Goal: Task Accomplishment & Management: Complete application form

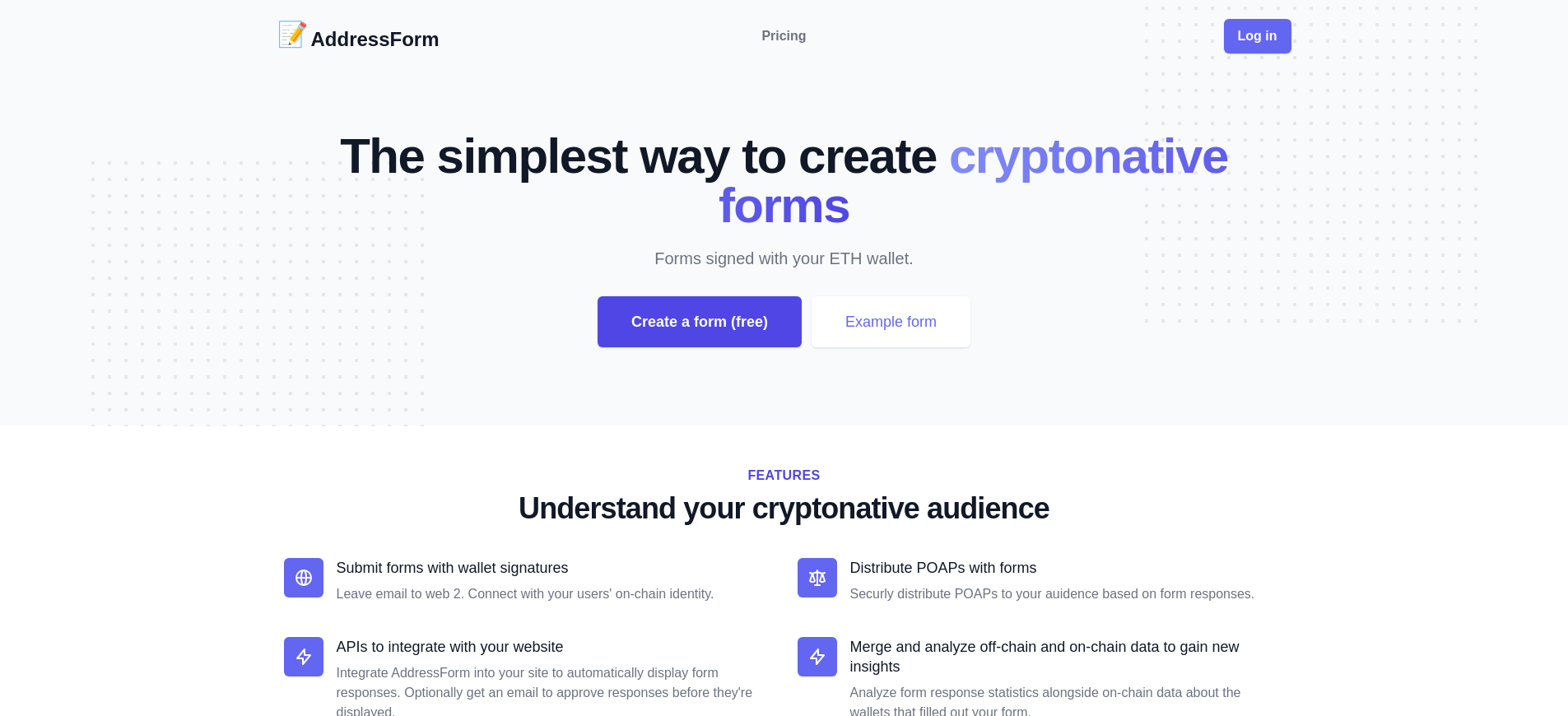
click at [699, 321] on div "Create a form (free)" at bounding box center [699, 321] width 204 height 51
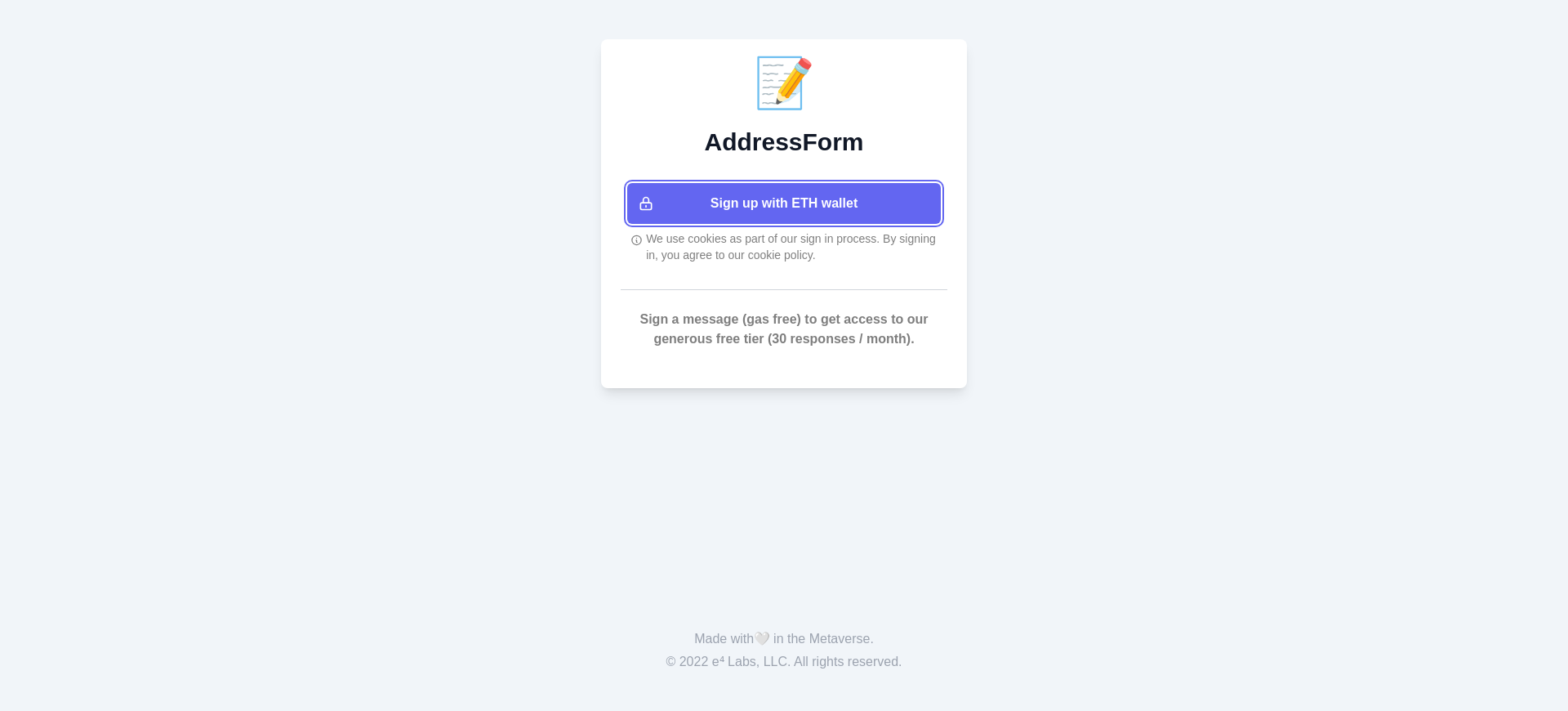
click at [784, 204] on button "Sign up with ETH wallet" at bounding box center [784, 204] width 314 height 41
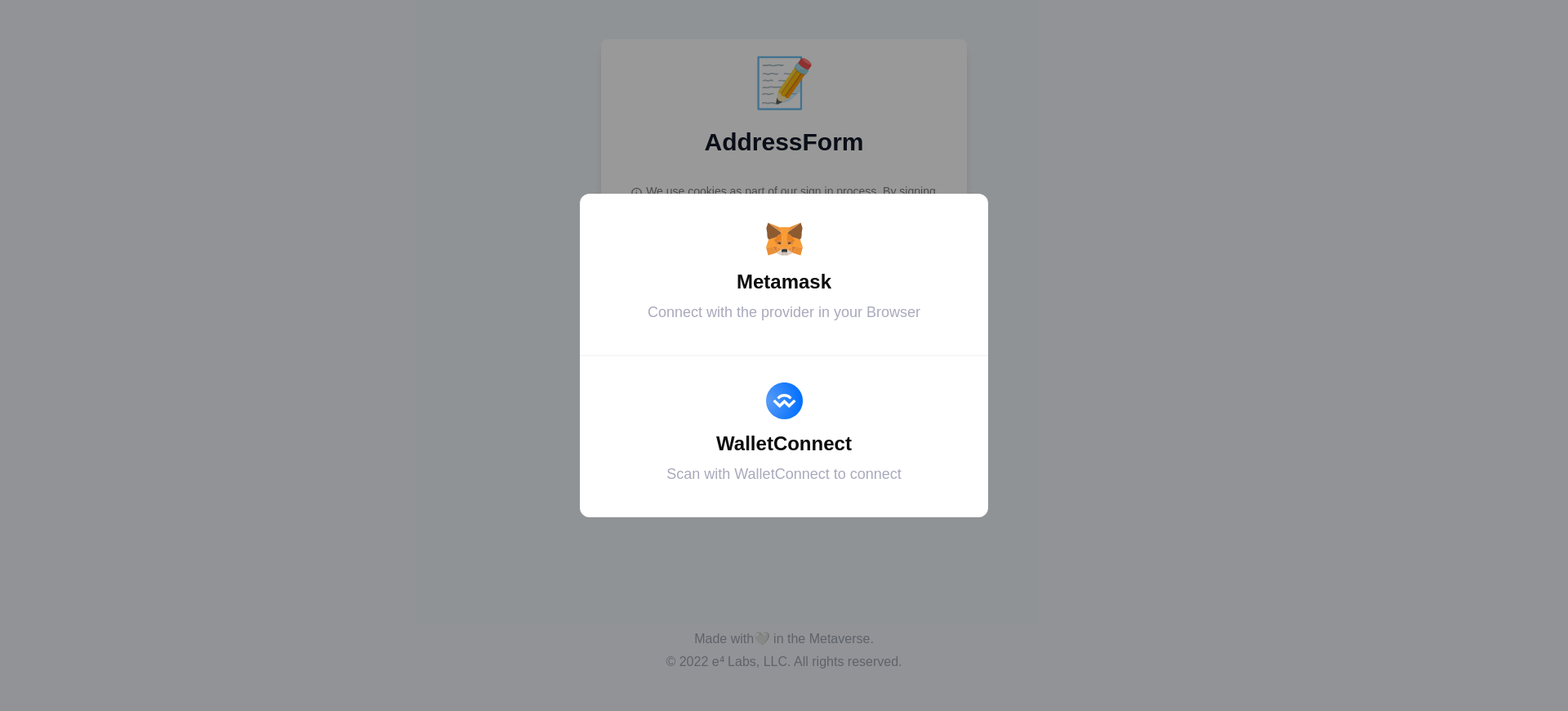
click at [784, 281] on div "Metamask" at bounding box center [784, 281] width 368 height 29
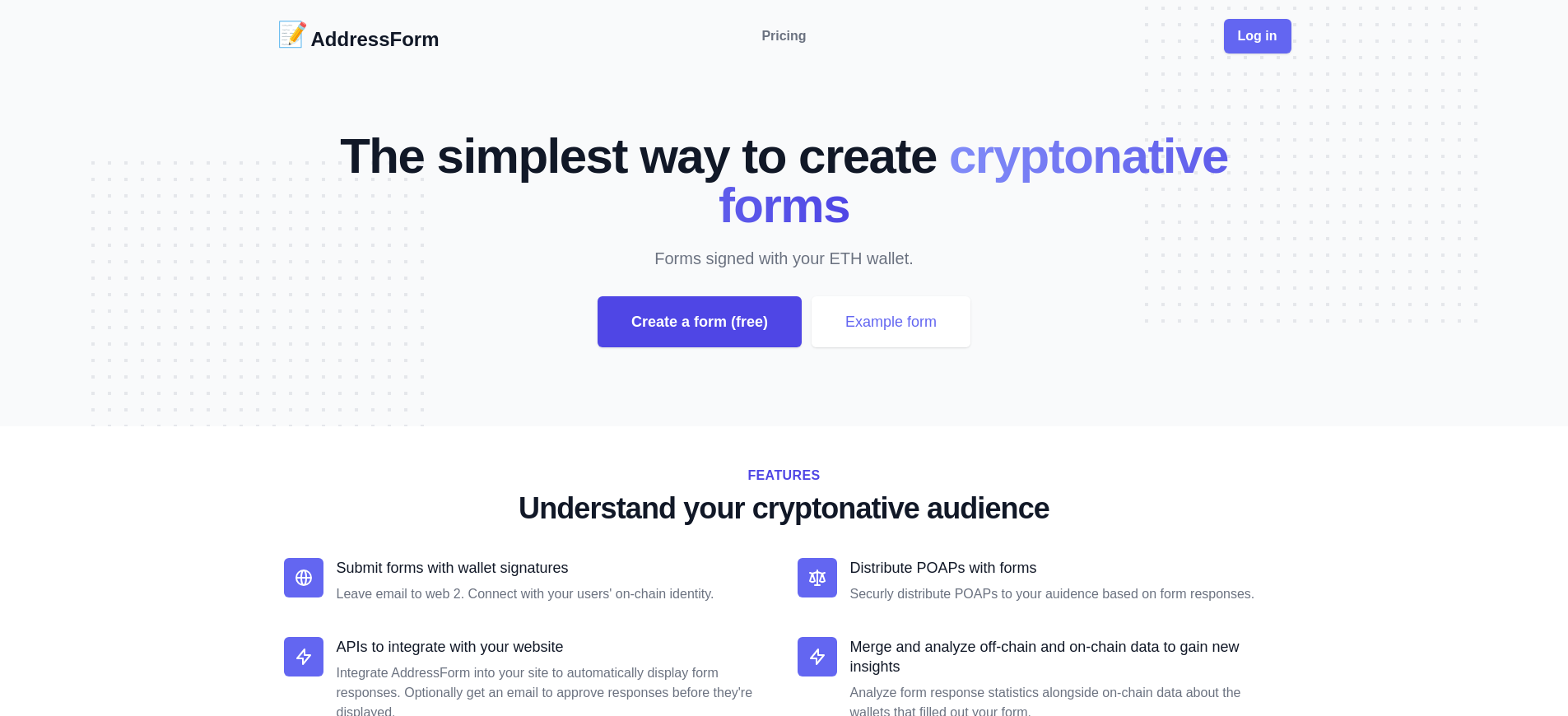
click at [699, 321] on div "Create a form (free)" at bounding box center [699, 321] width 204 height 51
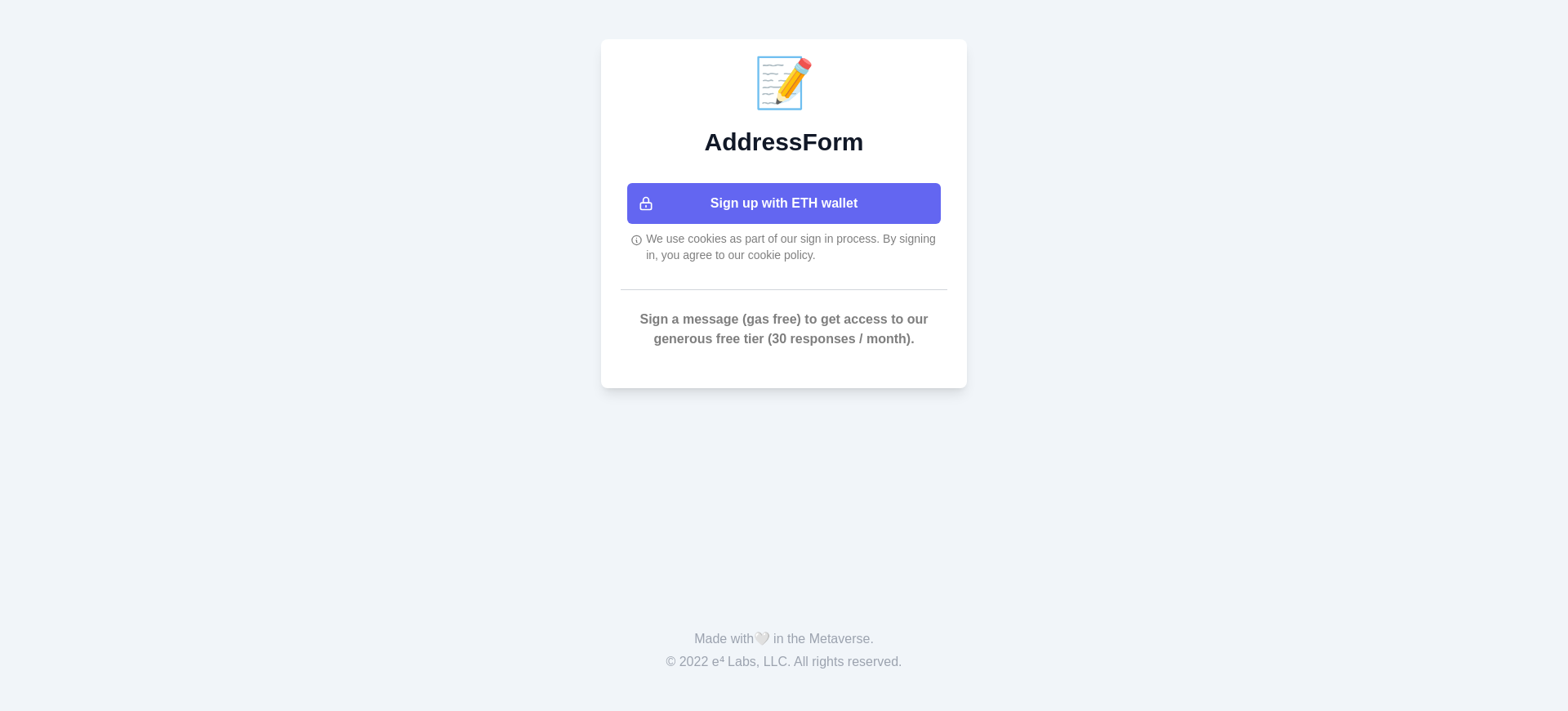
click at [784, 204] on button "Sign up with ETH wallet" at bounding box center [784, 204] width 314 height 41
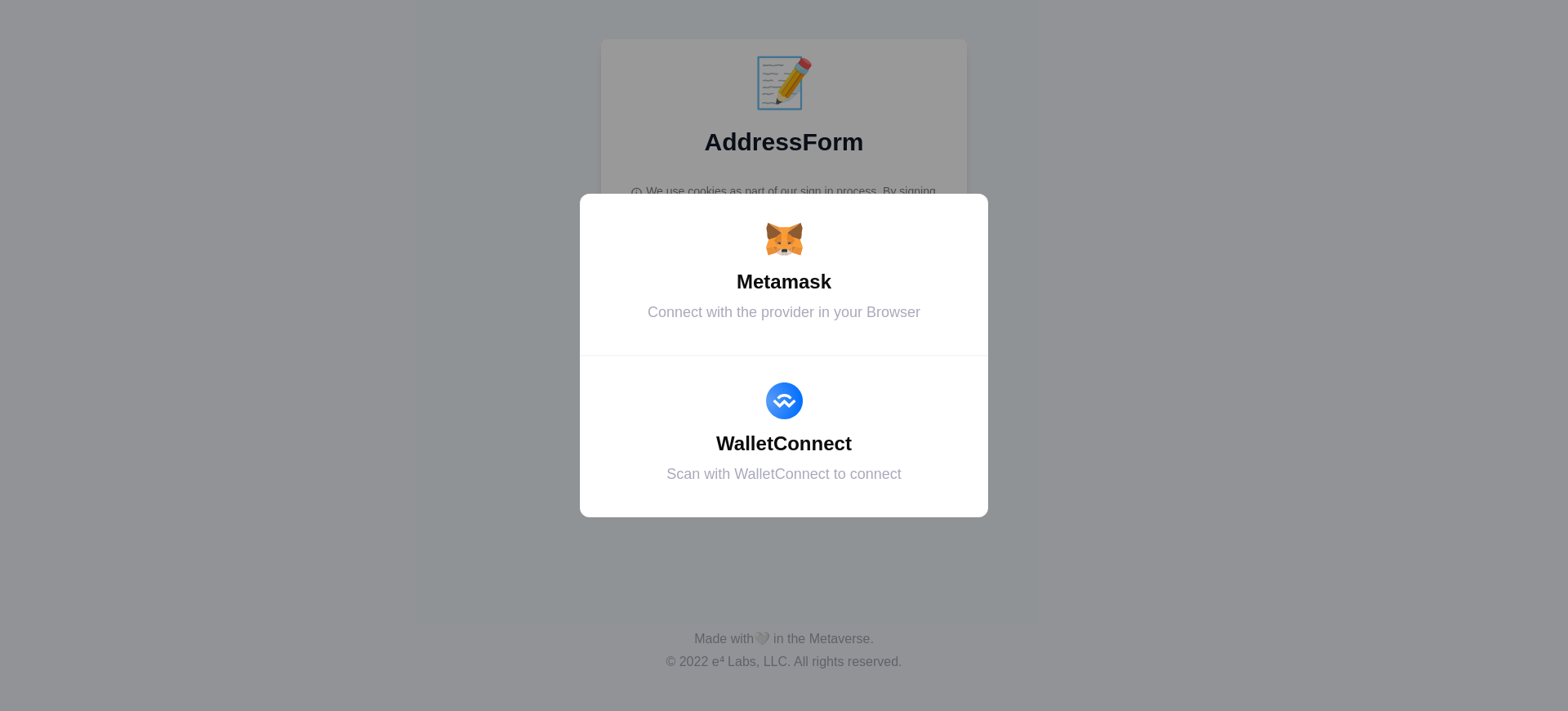
click at [784, 281] on div "Metamask" at bounding box center [784, 281] width 368 height 29
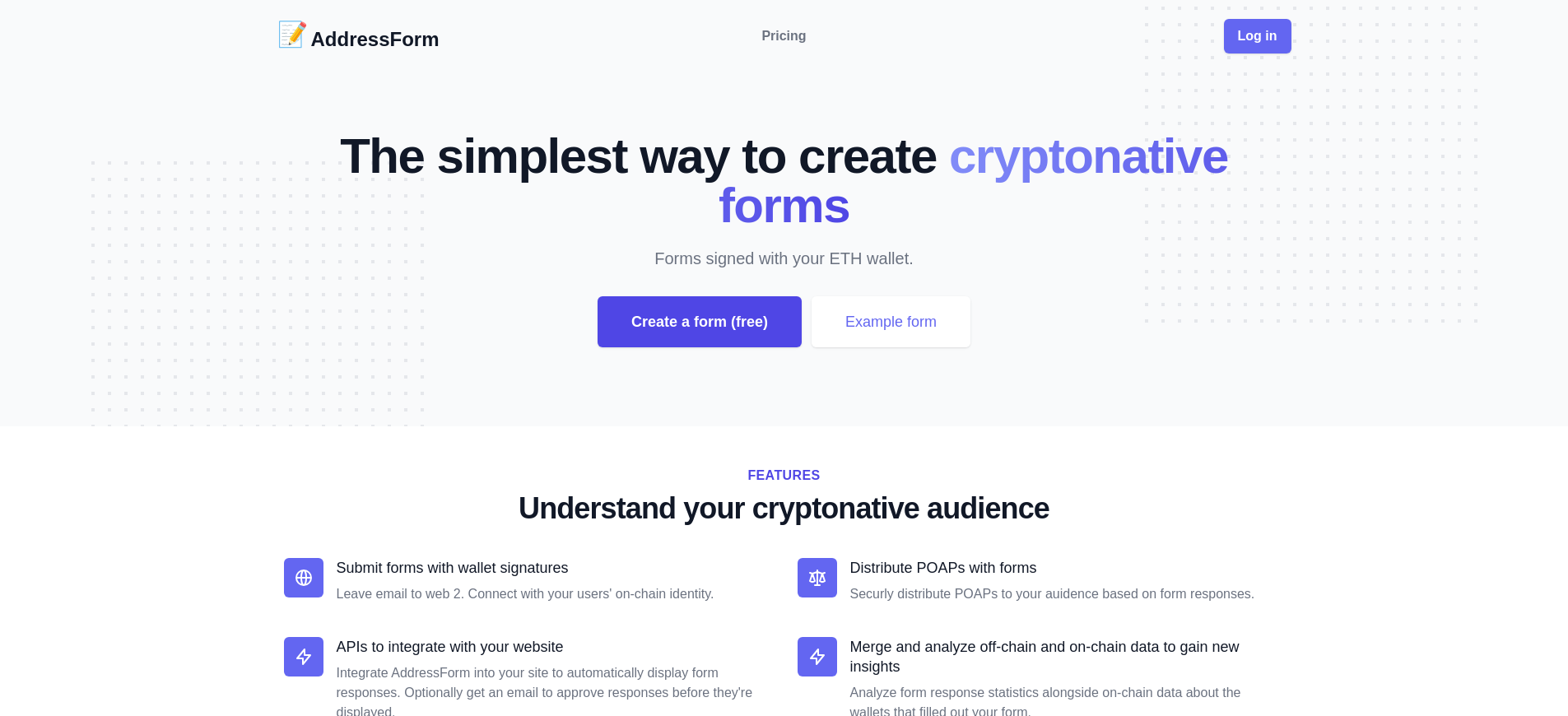
click at [699, 321] on div "Create a form (free)" at bounding box center [699, 321] width 204 height 51
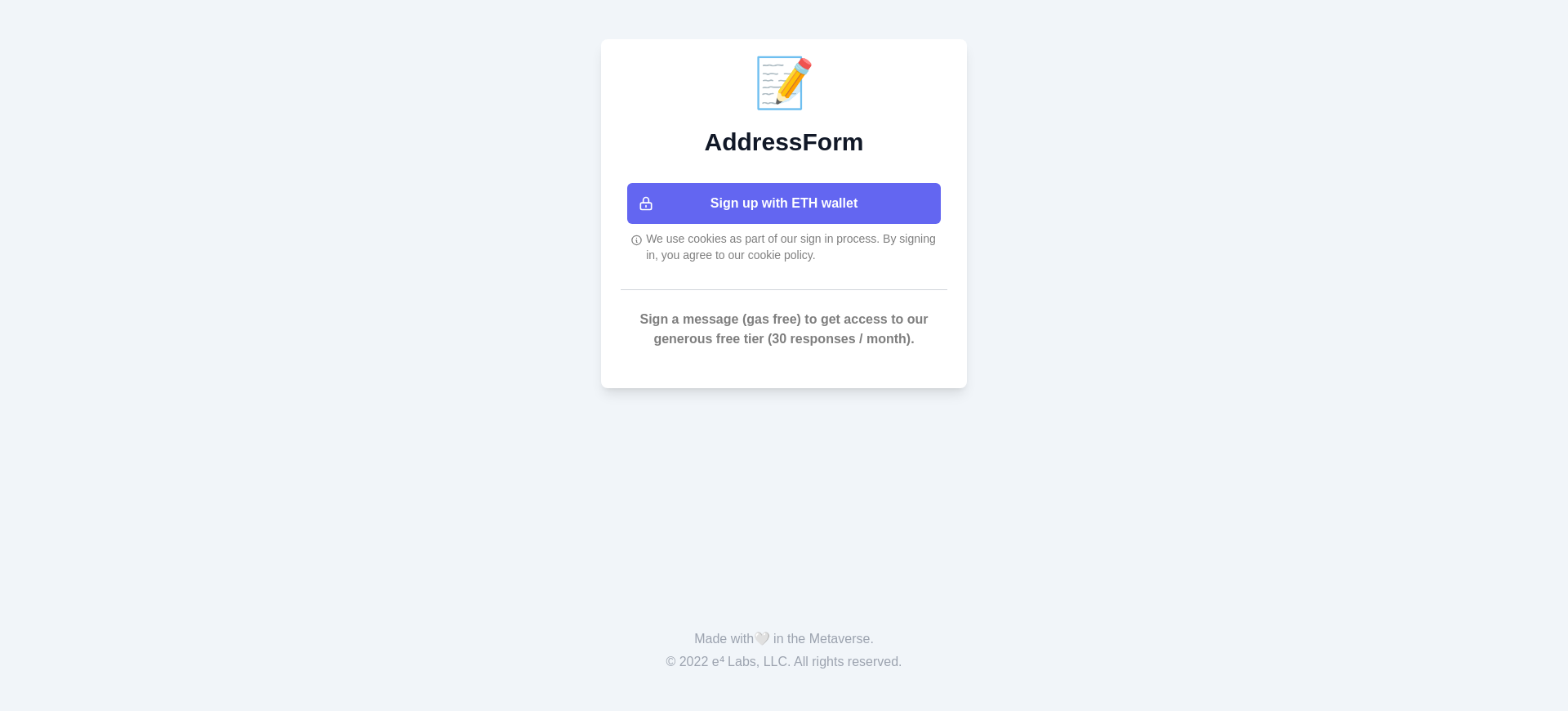
click at [784, 204] on button "Sign up with ETH wallet" at bounding box center [784, 204] width 314 height 41
